Goal: Task Accomplishment & Management: Complete application form

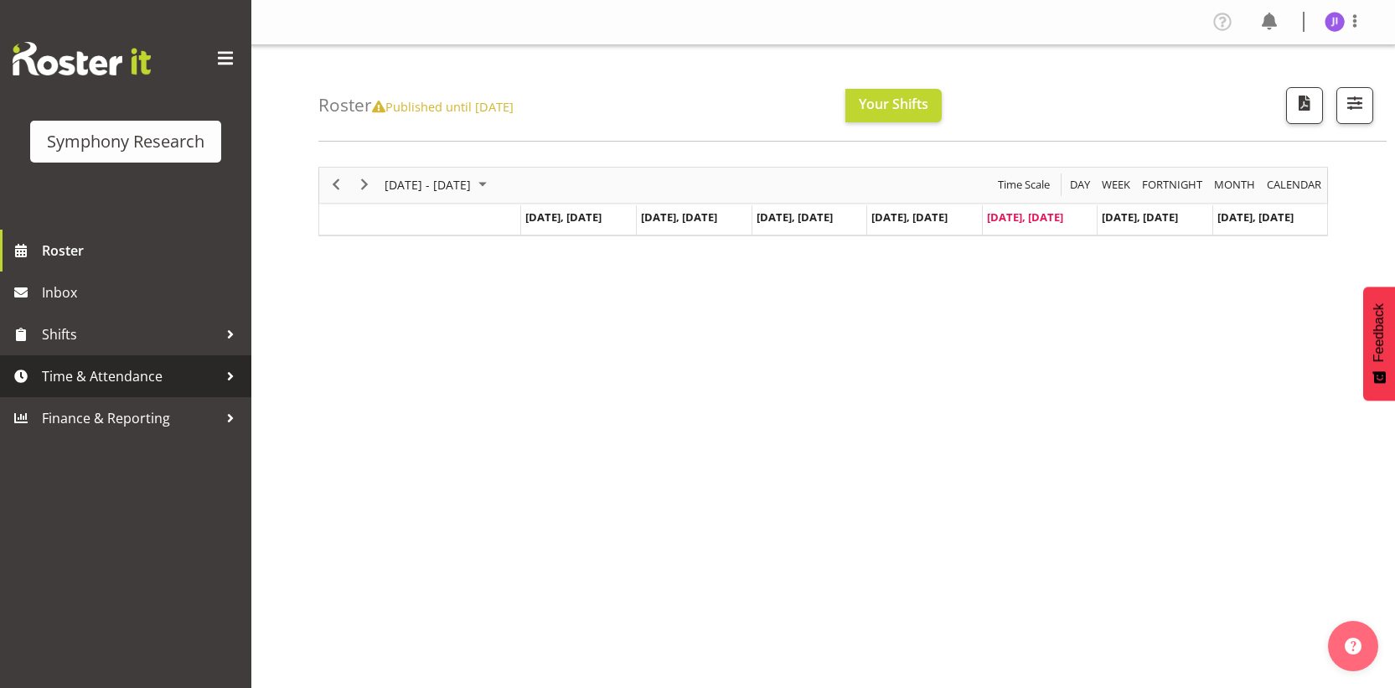
click at [139, 375] on span "Time & Attendance" at bounding box center [130, 376] width 176 height 25
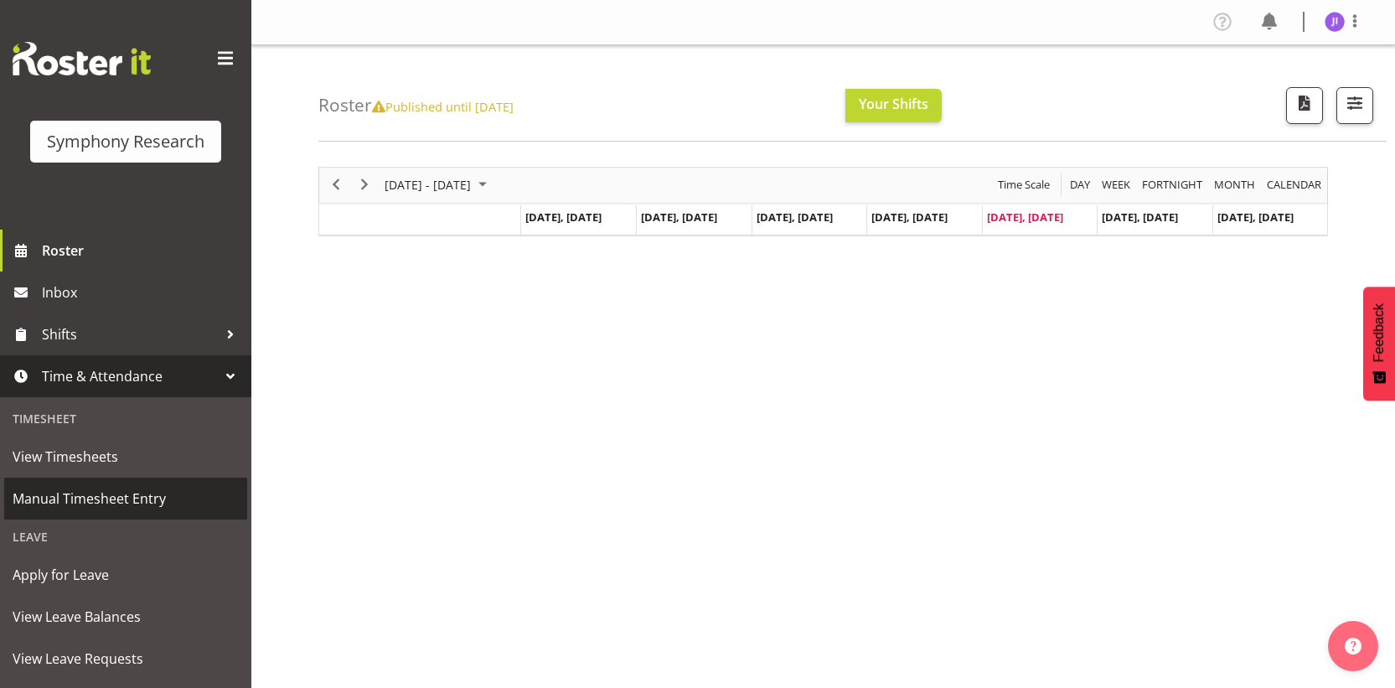
click at [141, 490] on span "Manual Timesheet Entry" at bounding box center [126, 498] width 226 height 25
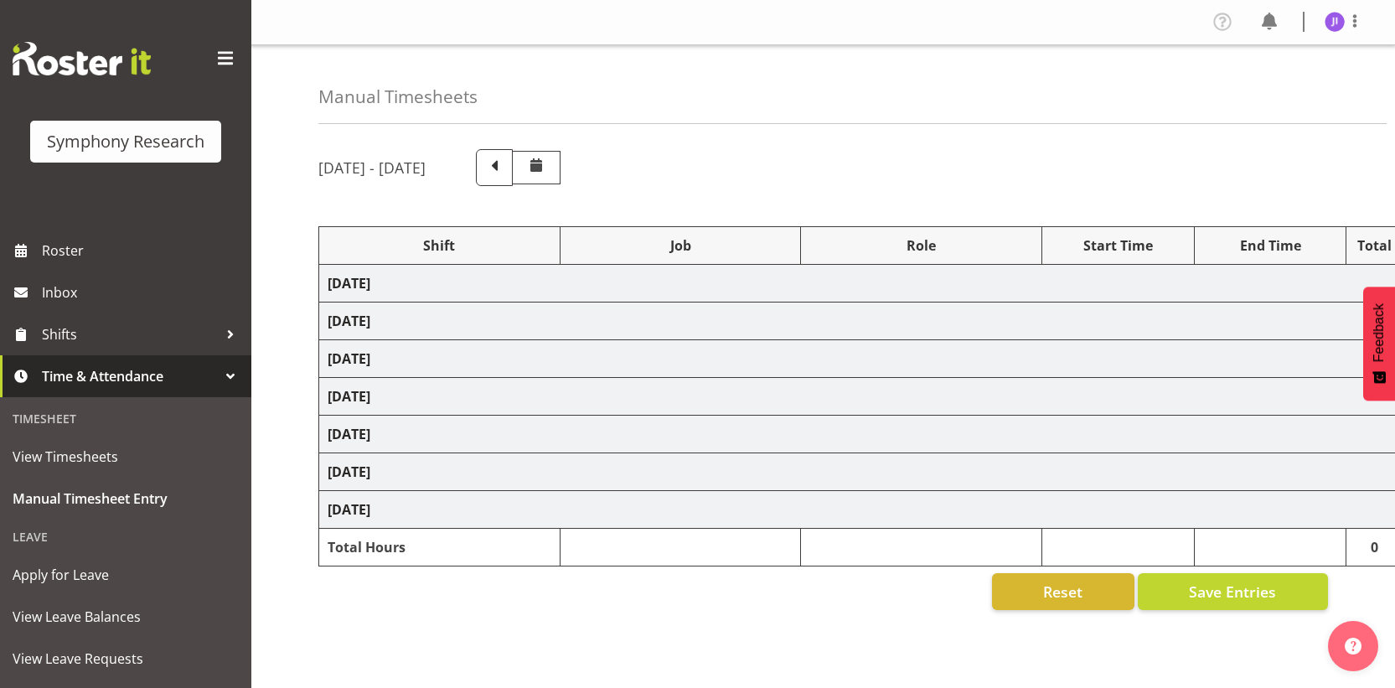
select select "48116"
select select "10730"
select select "48116"
select select "10730"
select select "48116"
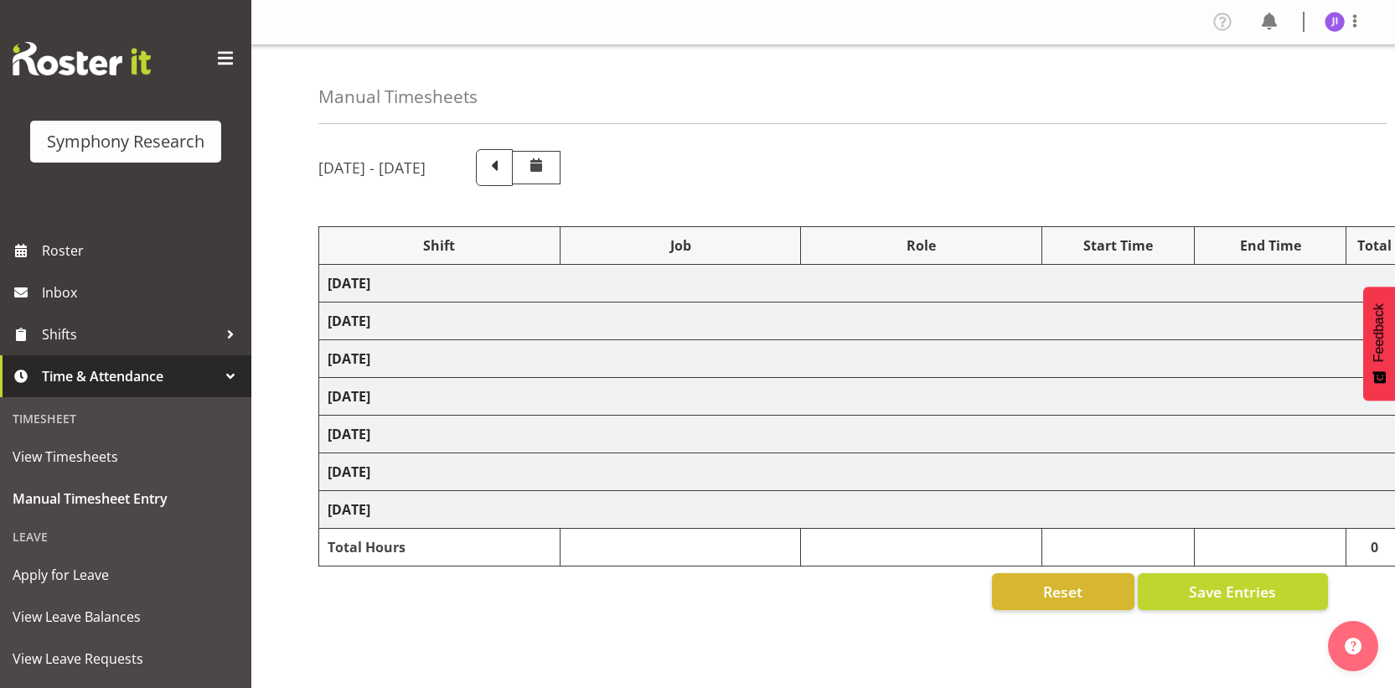
select select "10499"
select select "48116"
select select "10730"
select select "48116"
select select "10730"
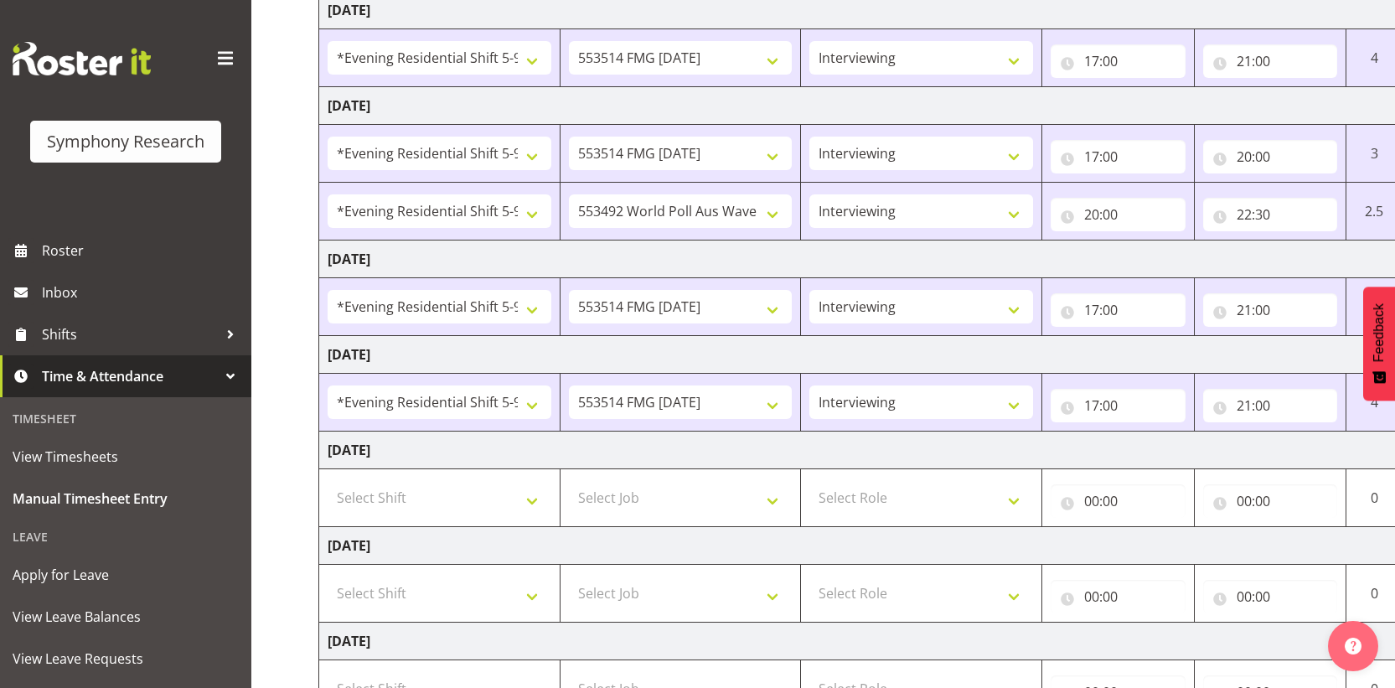
scroll to position [410, 0]
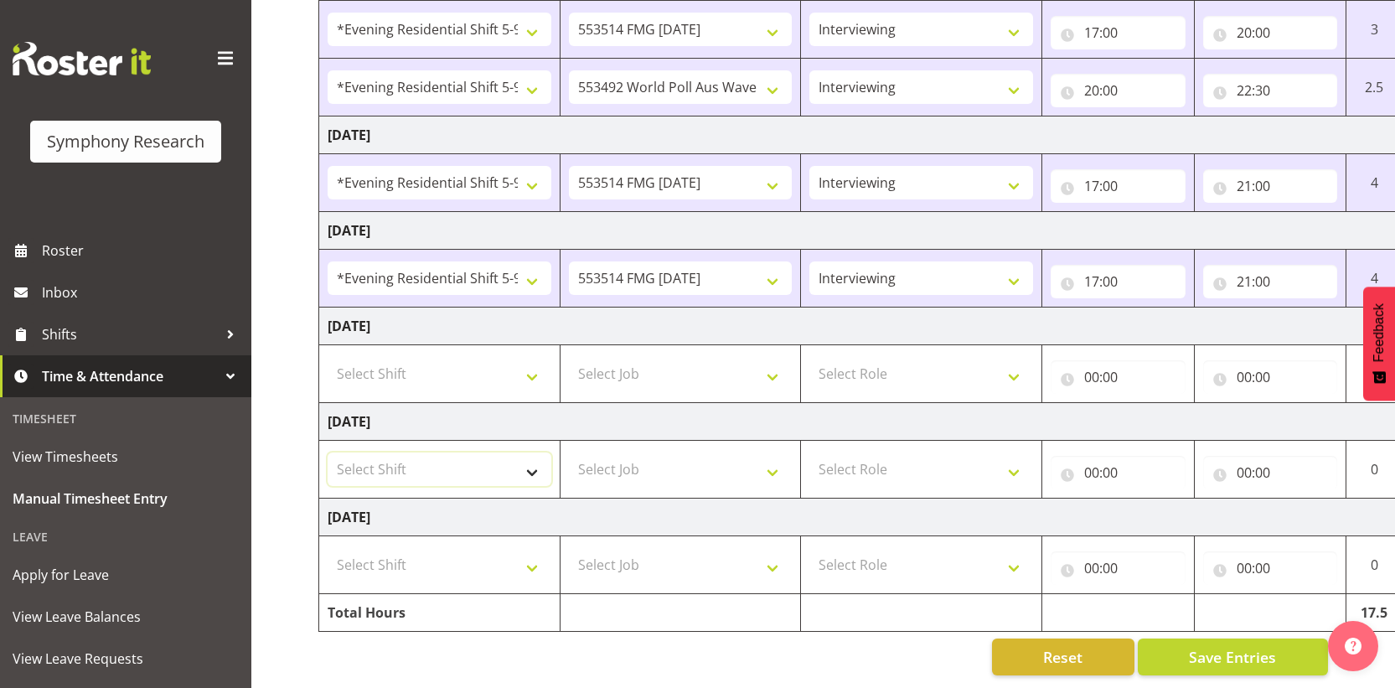
click at [430, 453] on select "Select Shift !!Weekend Residential (Roster IT Shift Label) *Business 9/10am ~ 4…" at bounding box center [440, 470] width 224 height 34
click at [451, 357] on select "Select Shift !!Weekend Residential (Roster IT Shift Label) *Business 9/10am ~ 4…" at bounding box center [440, 374] width 224 height 34
select select "48116"
click at [328, 357] on select "Select Shift !!Weekend Residential (Roster IT Shift Label) *Business 9/10am ~ 4…" at bounding box center [440, 374] width 224 height 34
click at [639, 370] on select "Select Job 550060 IF Admin 553492 World Poll Aus Wave 2 Main 2025 553493 World …" at bounding box center [681, 374] width 224 height 34
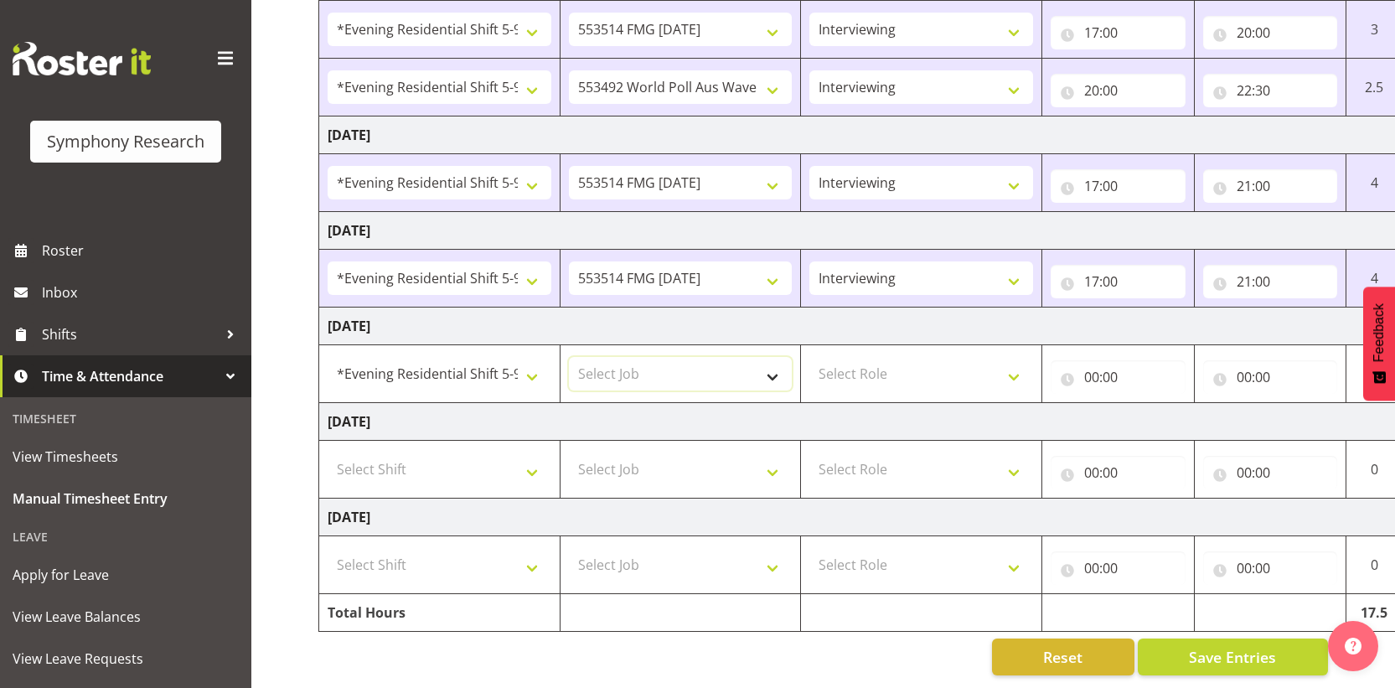
select select "10499"
click at [569, 357] on select "Select Job 550060 IF Admin 553492 World Poll Aus Wave 2 Main 2025 553493 World …" at bounding box center [681, 374] width 224 height 34
click at [891, 373] on select "Select Role Interviewing Briefing" at bounding box center [922, 374] width 224 height 34
select select "47"
click at [810, 357] on select "Select Role Interviewing Briefing" at bounding box center [922, 374] width 224 height 34
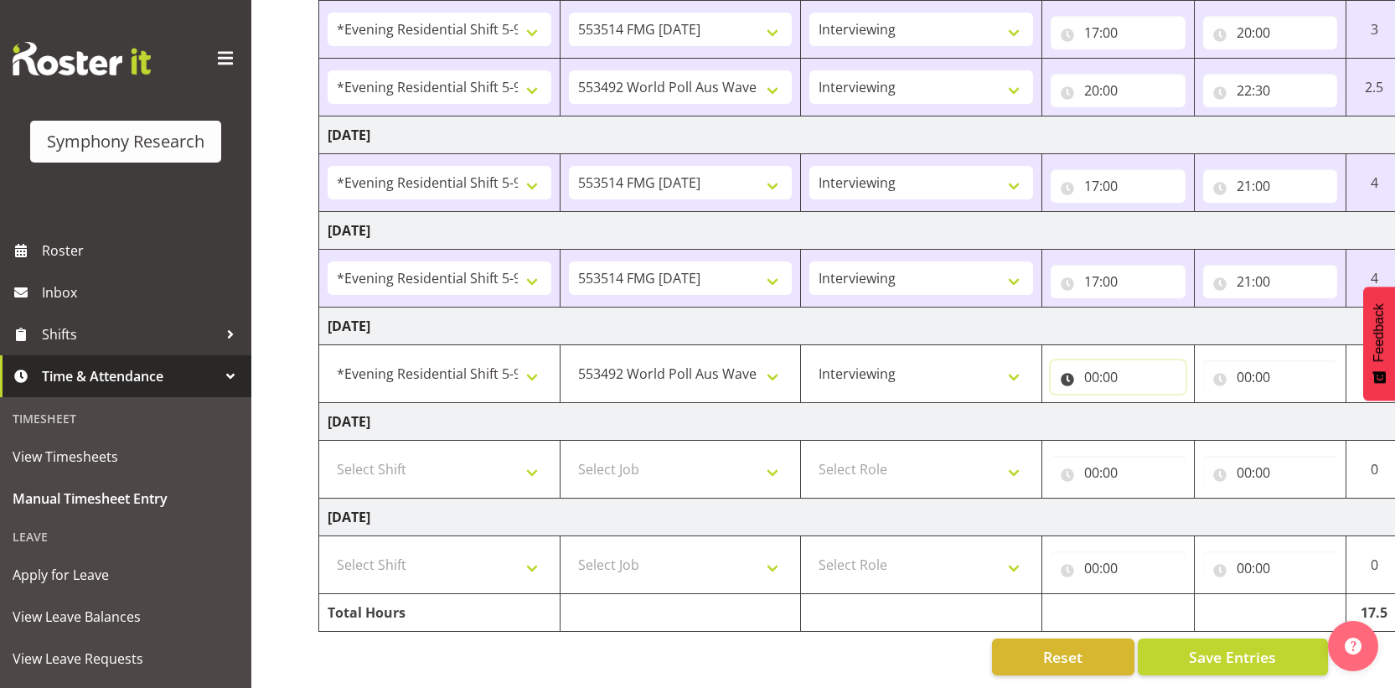
click at [1100, 365] on input "00:00" at bounding box center [1118, 377] width 135 height 34
click at [1172, 411] on select "00 01 02 03 04 05 06 07 08 09 10 11 12 13 14 15 16 17 18 19 20 21 22 23" at bounding box center [1165, 421] width 38 height 34
select select "17"
click at [1146, 404] on select "00 01 02 03 04 05 06 07 08 09 10 11 12 13 14 15 16 17 18 19 20 21 22 23" at bounding box center [1165, 421] width 38 height 34
type input "17:00"
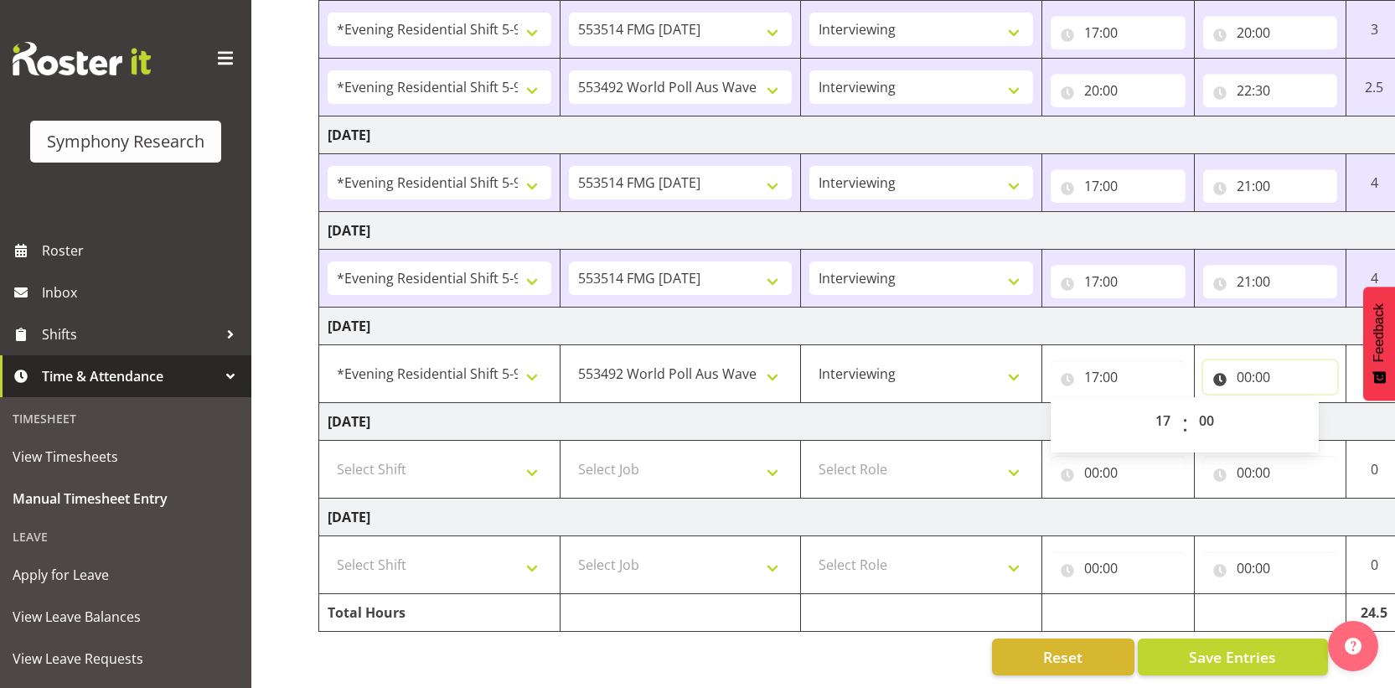
click at [1244, 364] on input "00:00" at bounding box center [1270, 377] width 135 height 34
click at [1309, 411] on select "00 01 02 03 04 05 06 07 08 09 10 11 12 13 14 15 16 17 18 19 20 21 22 23" at bounding box center [1318, 421] width 38 height 34
click at [1299, 404] on select "00 01 02 03 04 05 06 07 08 09 10 11 12 13 14 15 16 17 18 19 20 21 22 23" at bounding box center [1318, 421] width 38 height 34
click at [1317, 410] on select "00 01 02 03 04 05 06 07 08 09 10 11 12 13 14 15 16 17 18 19 20 21 22 23" at bounding box center [1318, 421] width 38 height 34
select select "22"
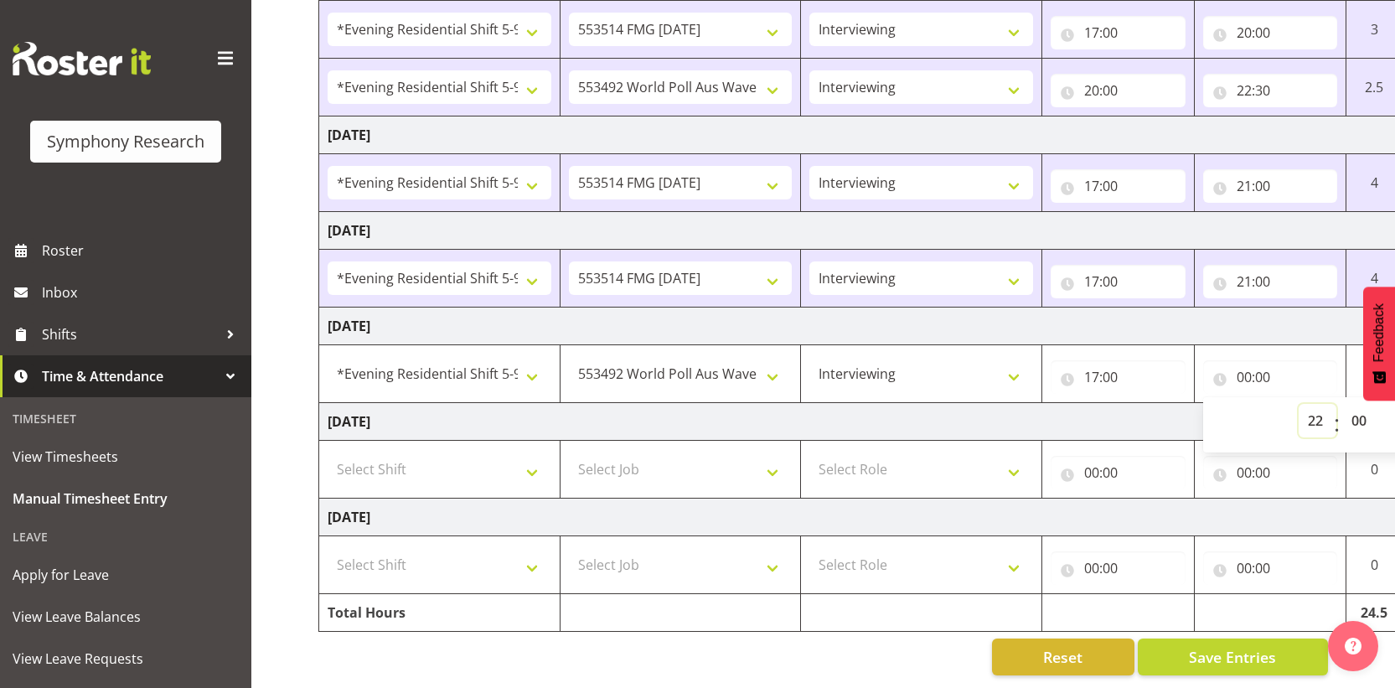
click at [1299, 404] on select "00 01 02 03 04 05 06 07 08 09 10 11 12 13 14 15 16 17 18 19 20 21 22 23" at bounding box center [1318, 421] width 38 height 34
type input "22:00"
click at [1358, 415] on select "00 01 02 03 04 05 06 07 08 09 10 11 12 13 14 15 16 17 18 19 20 21 22 23 24 25 2…" at bounding box center [1362, 421] width 38 height 34
select select "30"
click at [1343, 404] on select "00 01 02 03 04 05 06 07 08 09 10 11 12 13 14 15 16 17 18 19 20 21 22 23 24 25 2…" at bounding box center [1362, 421] width 38 height 34
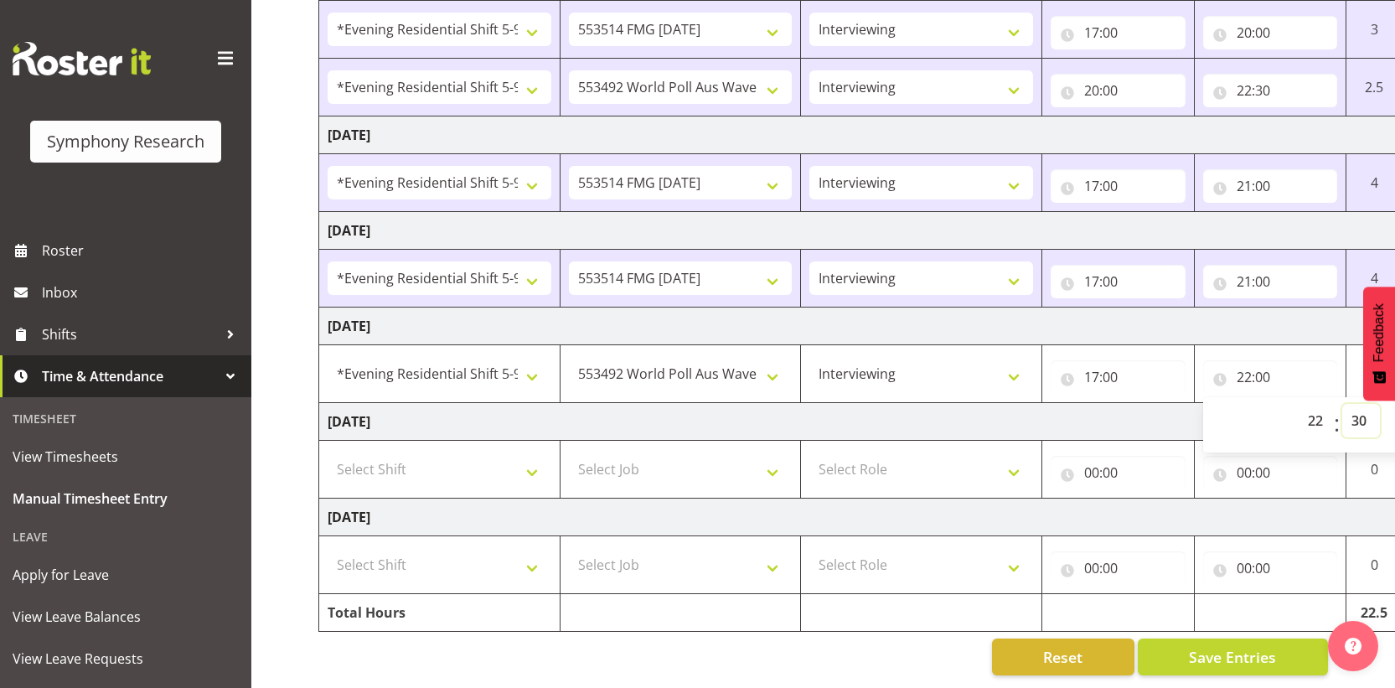
type input "22:30"
click at [1175, 315] on td "Friday 10th October 2025" at bounding box center [905, 327] width 1172 height 38
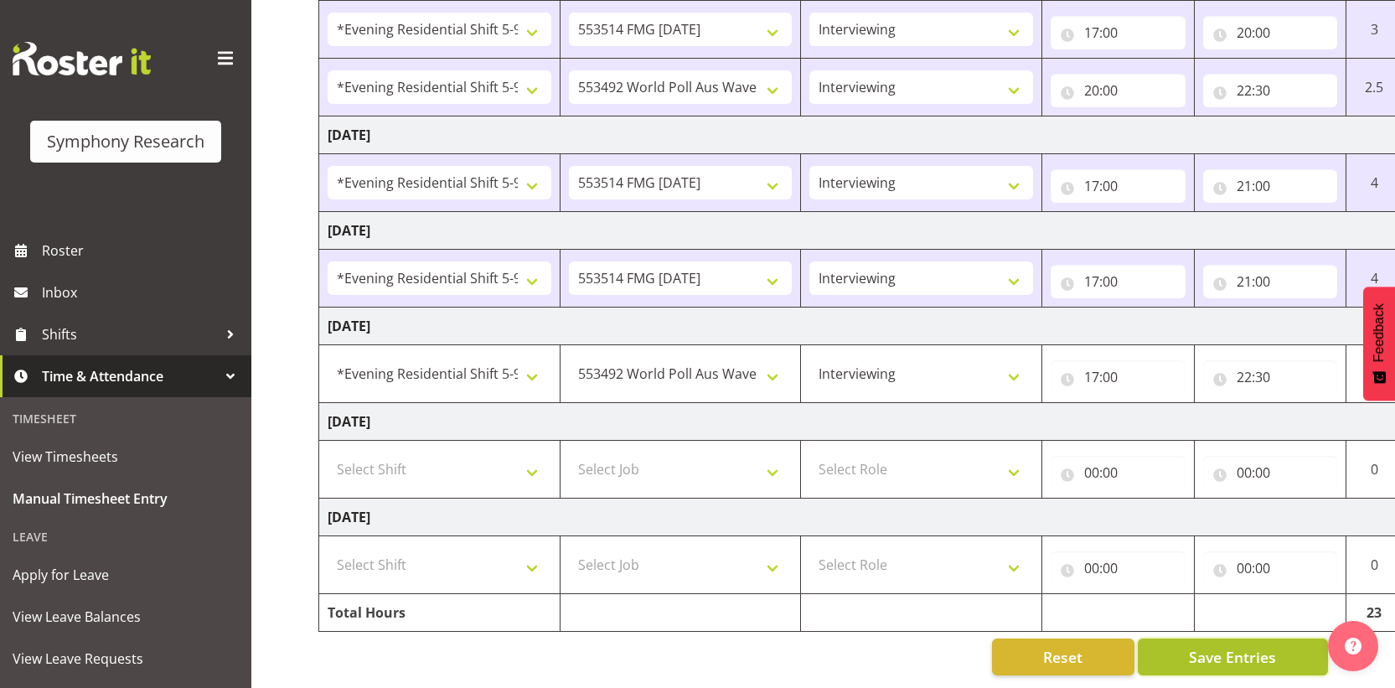
click at [1207, 647] on span "Save Entries" at bounding box center [1232, 657] width 87 height 22
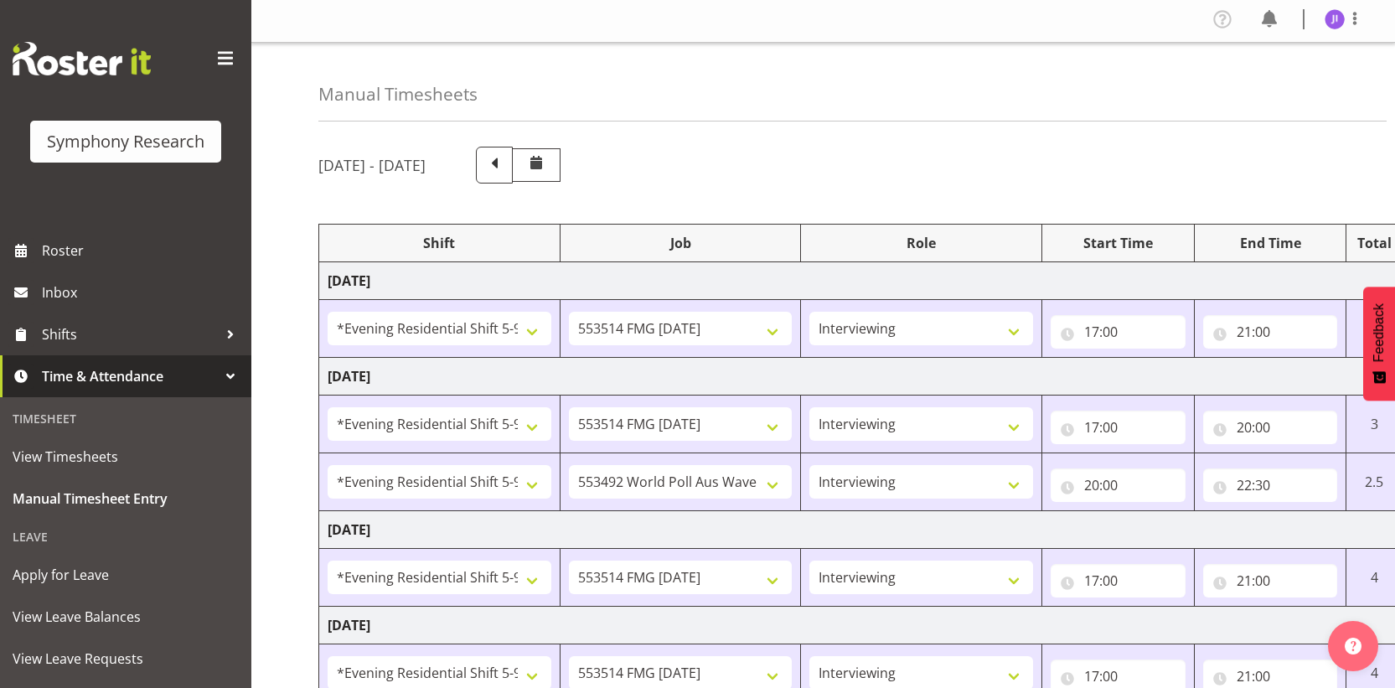
scroll to position [0, 0]
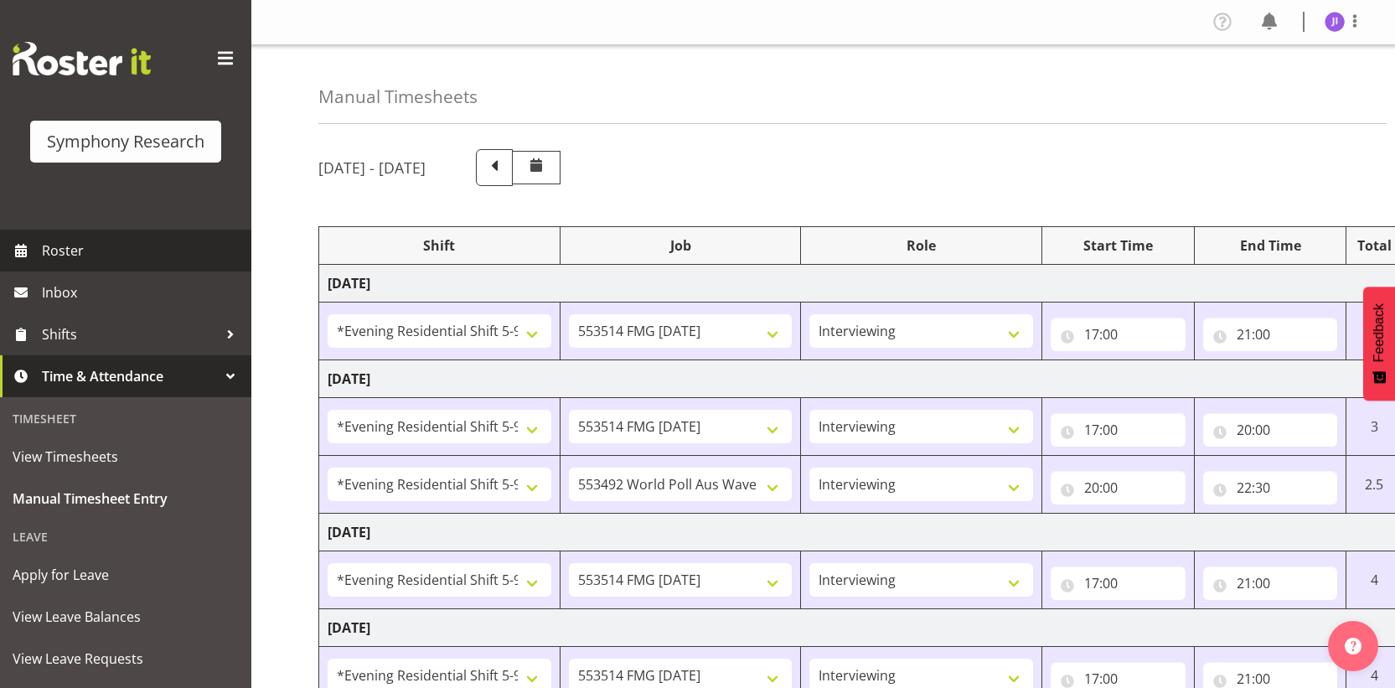
click at [117, 252] on span "Roster" at bounding box center [142, 250] width 201 height 25
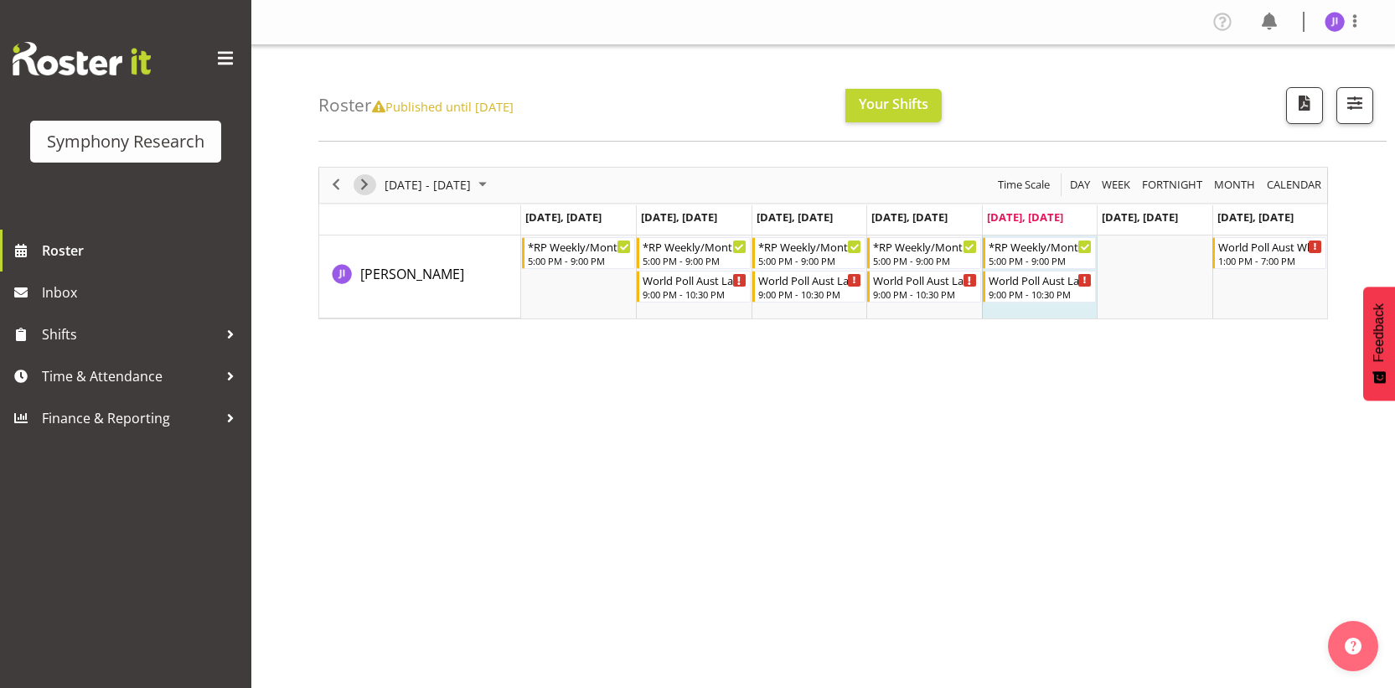
click at [354, 188] on span "Next" at bounding box center [364, 184] width 20 height 21
